Goal: Information Seeking & Learning: Learn about a topic

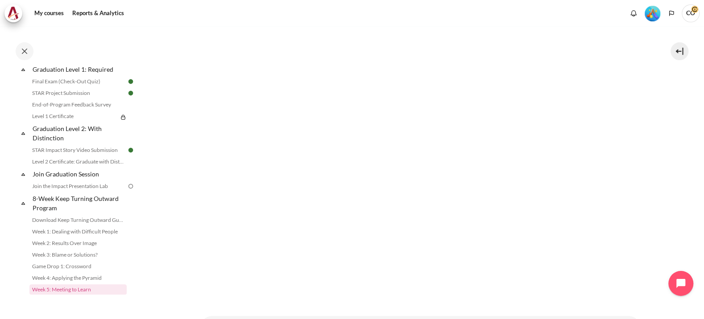
scroll to position [136, 0]
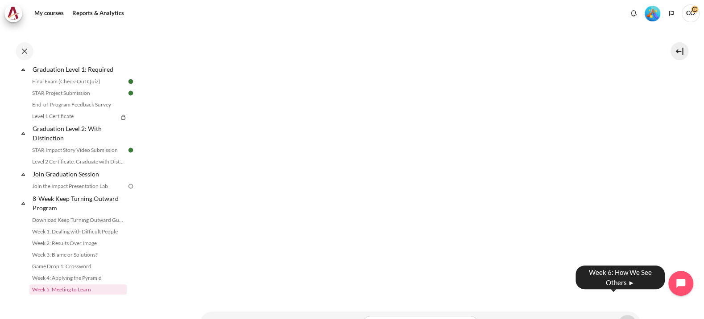
click at [618, 315] on link "Content" at bounding box center [627, 323] width 18 height 17
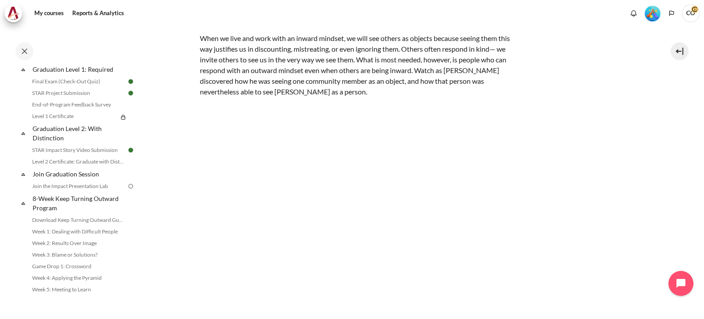
scroll to position [112, 0]
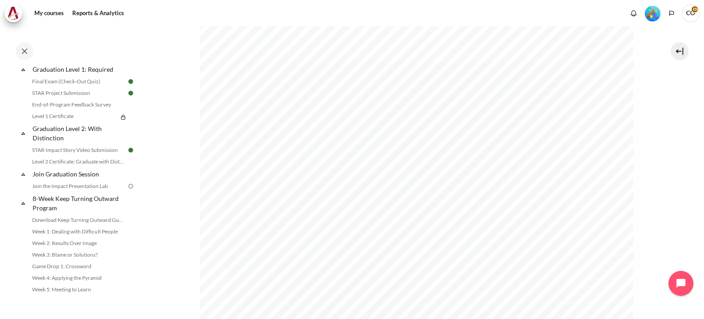
scroll to position [136, 0]
